Goal: Task Accomplishment & Management: Complete application form

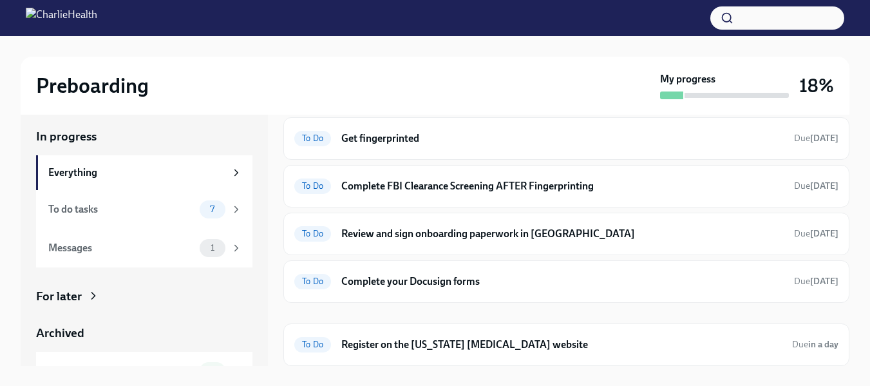
scroll to position [6, 0]
click at [230, 244] on icon at bounding box center [236, 249] width 12 height 12
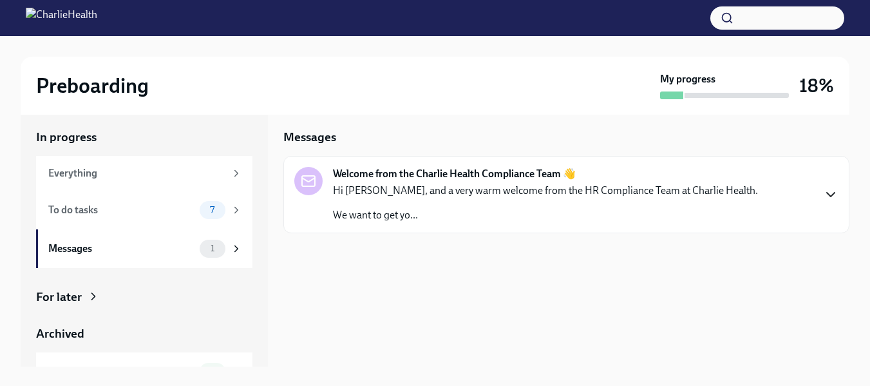
click at [827, 188] on icon "button" at bounding box center [830, 194] width 15 height 15
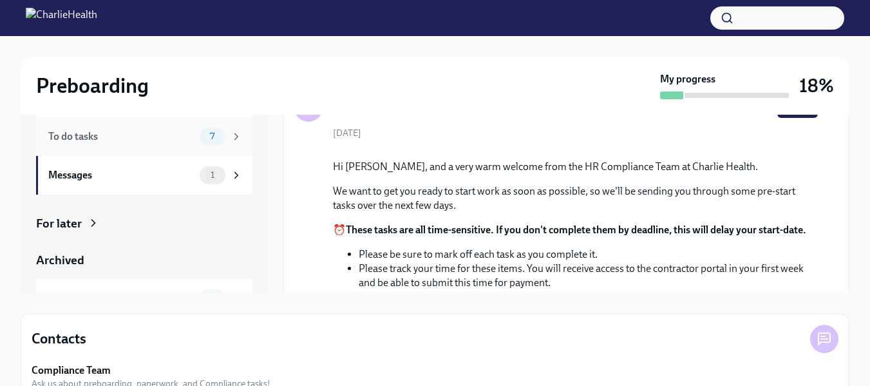
click at [230, 137] on icon at bounding box center [236, 137] width 12 height 12
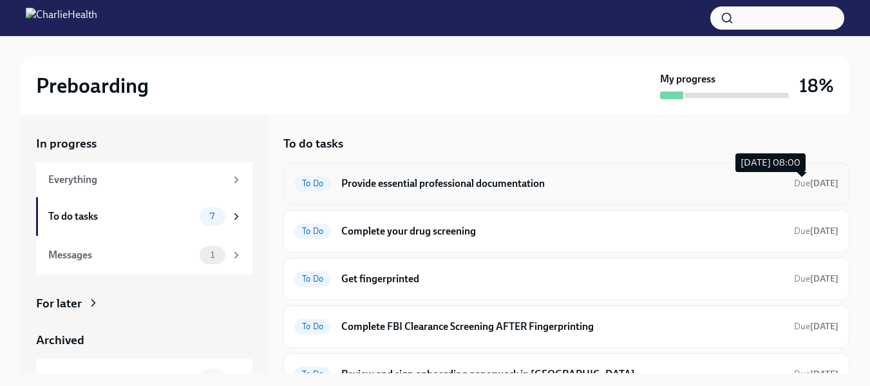
click at [813, 178] on strong "[DATE]" at bounding box center [824, 183] width 28 height 11
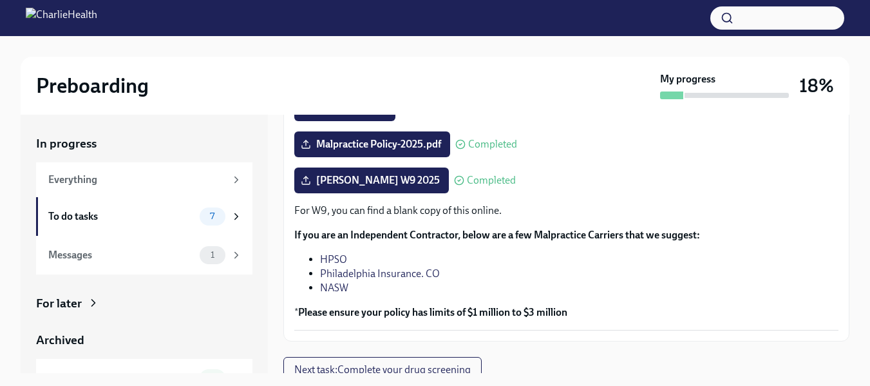
scroll to position [323, 0]
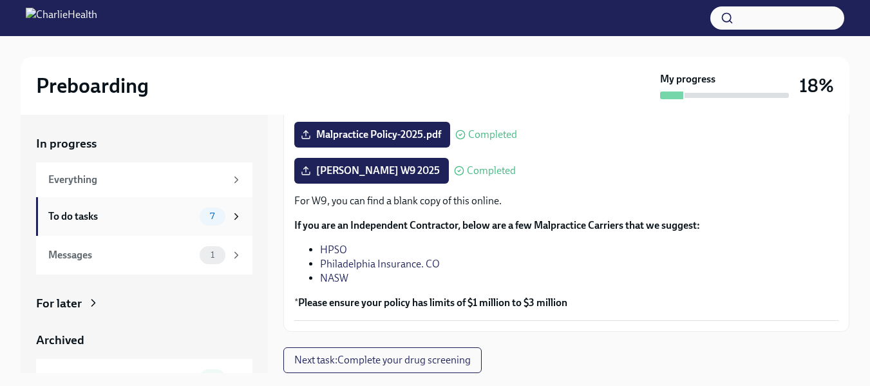
click at [230, 211] on icon at bounding box center [236, 217] width 12 height 12
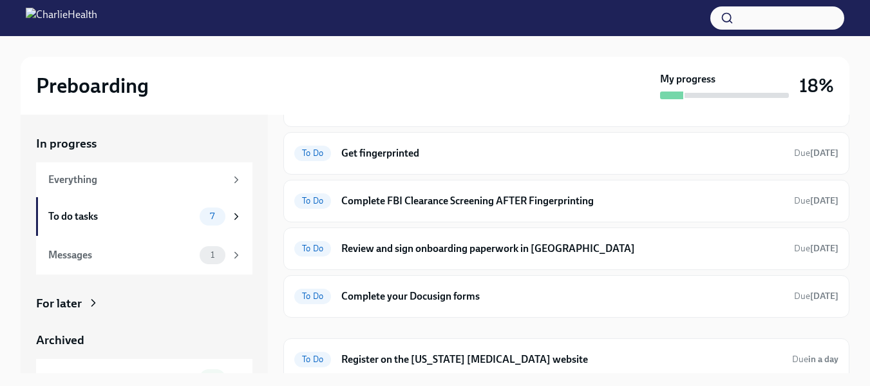
scroll to position [133, 0]
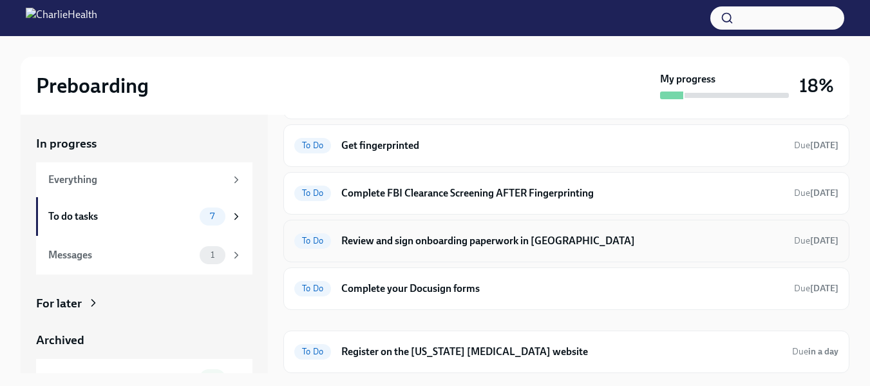
click at [542, 238] on h6 "Review and sign onboarding paperwork in [GEOGRAPHIC_DATA]" at bounding box center [562, 241] width 442 height 14
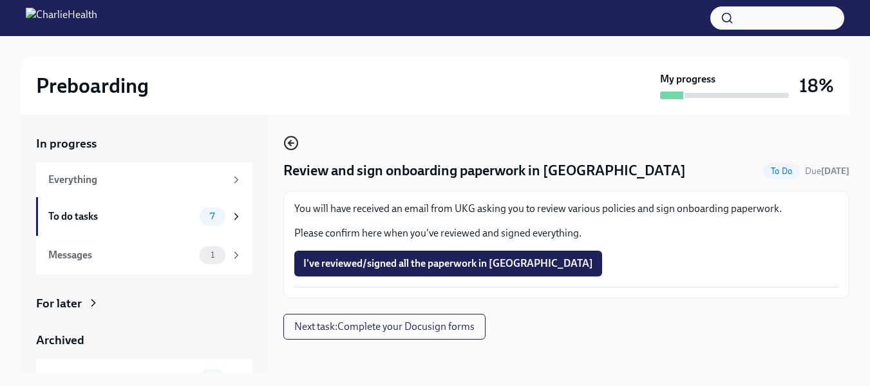
click at [290, 137] on circle "button" at bounding box center [291, 142] width 13 height 13
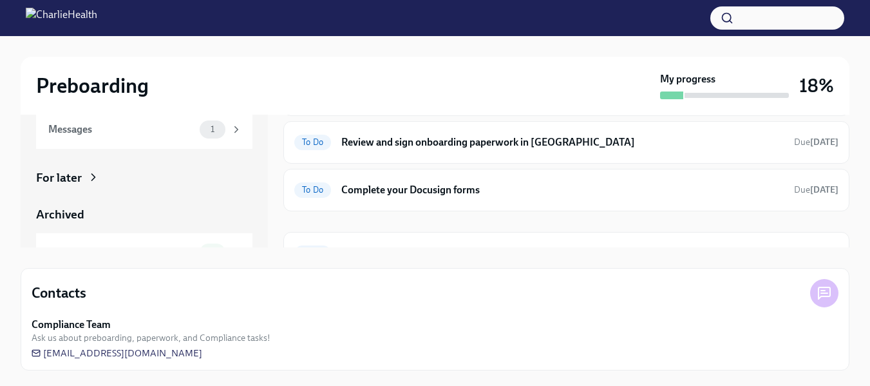
scroll to position [133, 0]
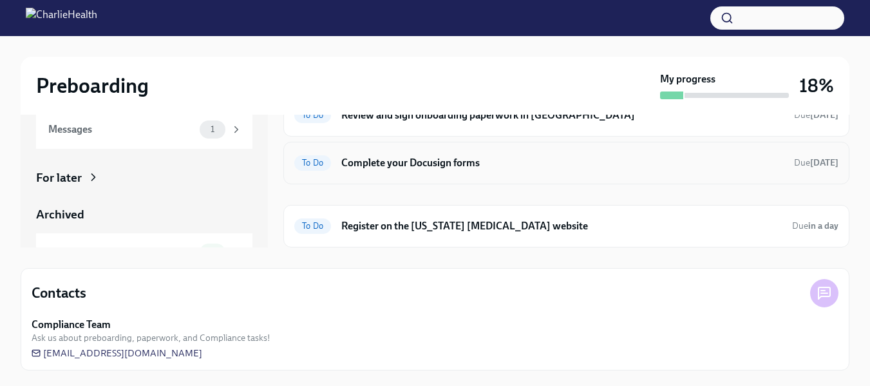
click at [634, 160] on h6 "Complete your Docusign forms" at bounding box center [562, 163] width 442 height 14
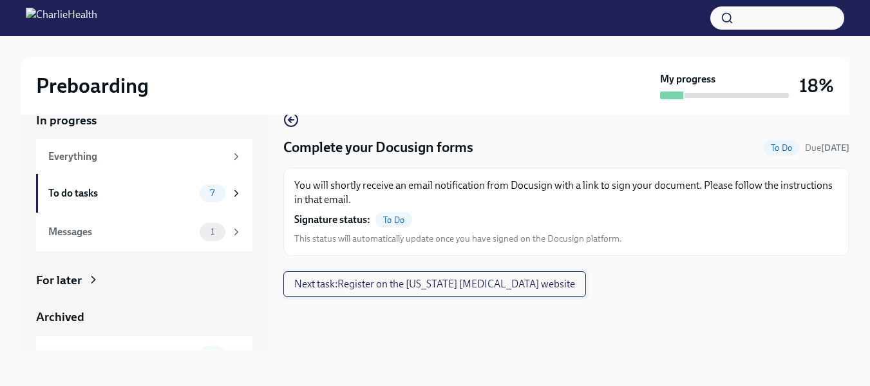
click at [514, 283] on span "Next task : Register on the [US_STATE] [MEDICAL_DATA] website" at bounding box center [434, 283] width 281 height 13
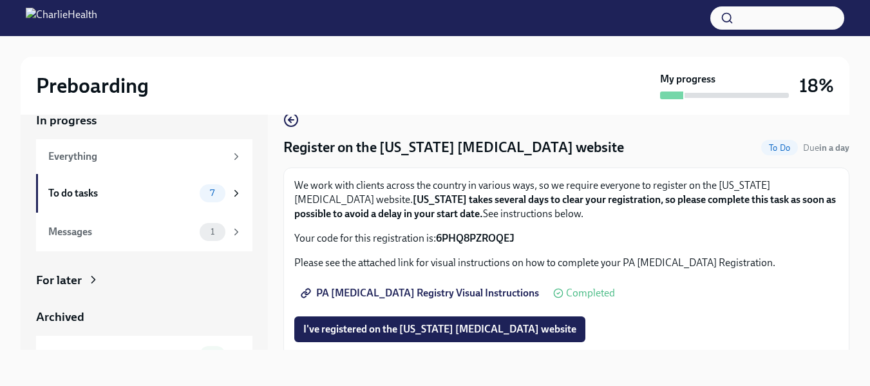
scroll to position [14, 0]
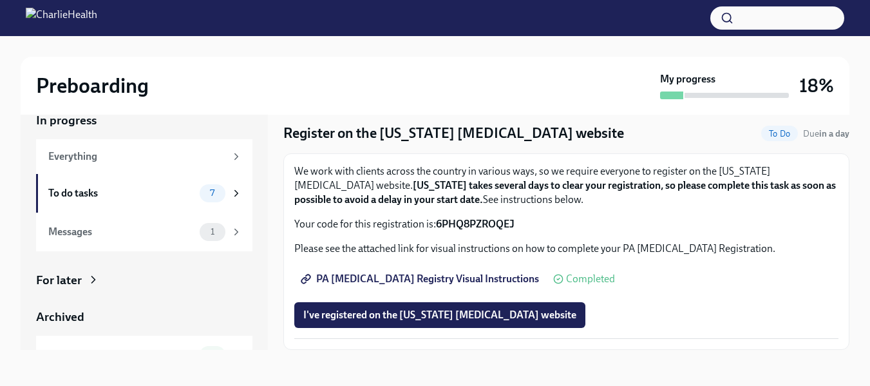
click at [469, 226] on strong "6PHQ8PZROQEJ" at bounding box center [475, 224] width 79 height 12
copy strong "6PHQ8PZROQEJ"
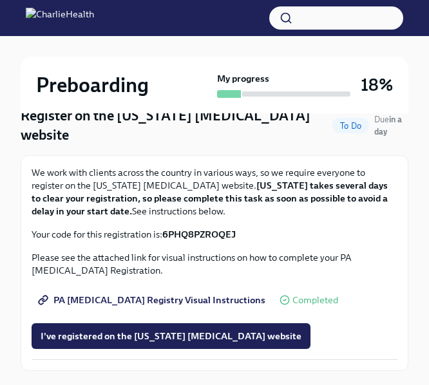
scroll to position [151, 0]
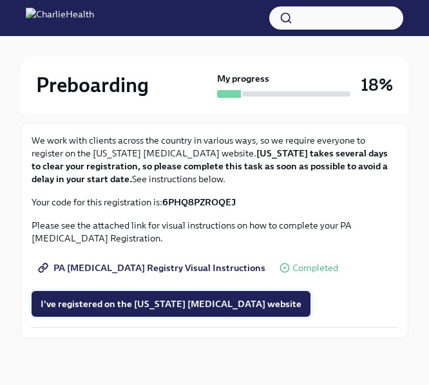
click at [202, 299] on span "I've registered on the [US_STATE] [MEDICAL_DATA] website" at bounding box center [171, 303] width 261 height 13
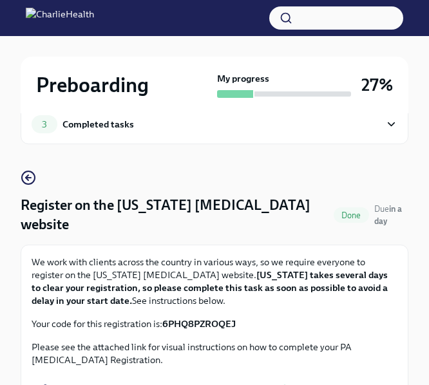
scroll to position [24, 0]
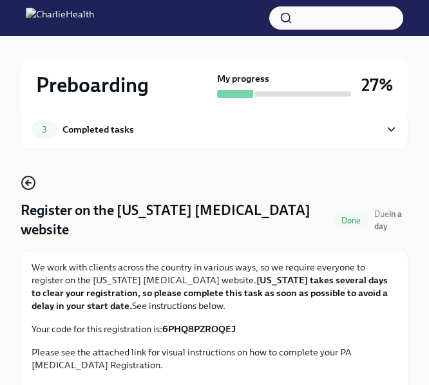
click at [26, 182] on icon "button" at bounding box center [27, 182] width 3 height 5
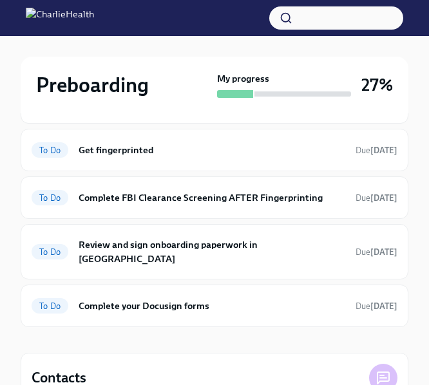
scroll to position [301, 0]
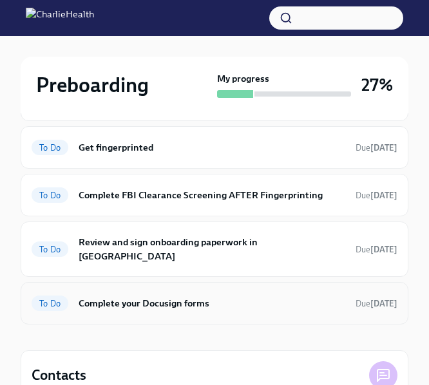
click at [211, 296] on h6 "Complete your Docusign forms" at bounding box center [212, 303] width 267 height 14
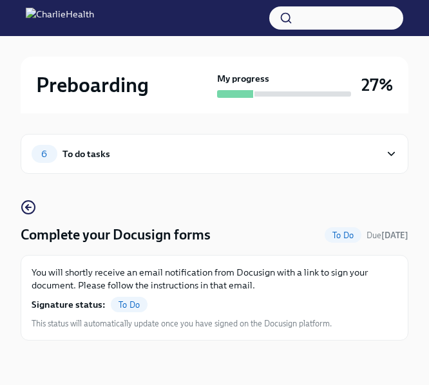
click at [129, 304] on span "To Do" at bounding box center [129, 305] width 37 height 10
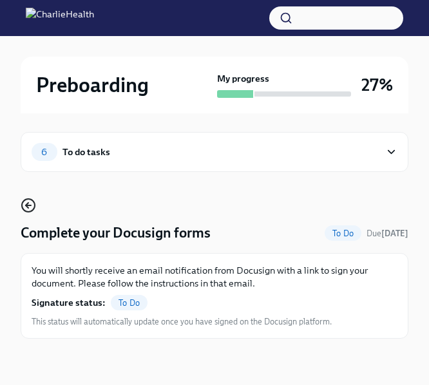
click at [30, 205] on icon "button" at bounding box center [28, 205] width 5 height 0
